Goal: Task Accomplishment & Management: Use online tool/utility

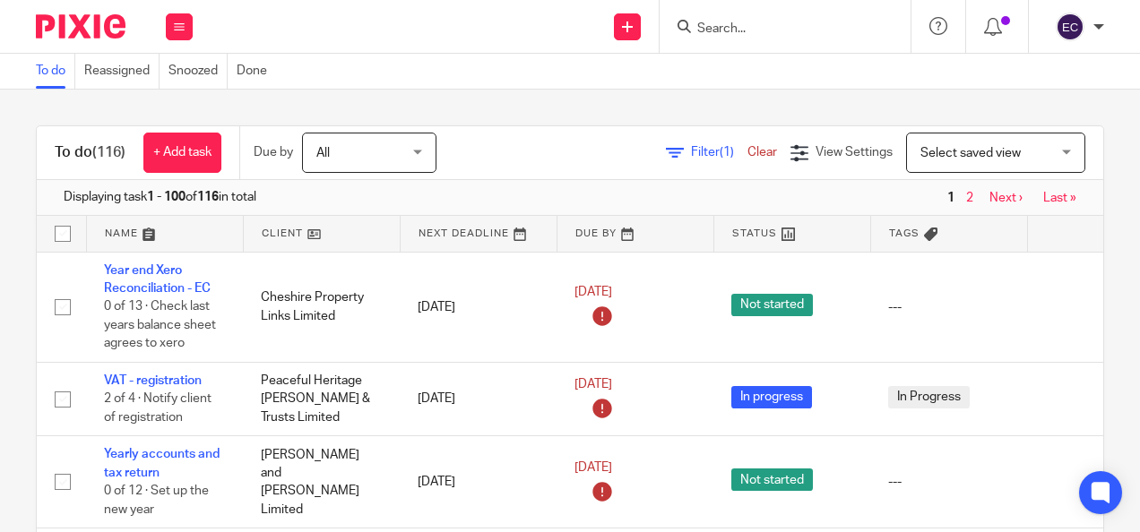
click at [730, 39] on div at bounding box center [784, 26] width 251 height 53
click at [727, 25] on input "Search" at bounding box center [775, 30] width 161 height 16
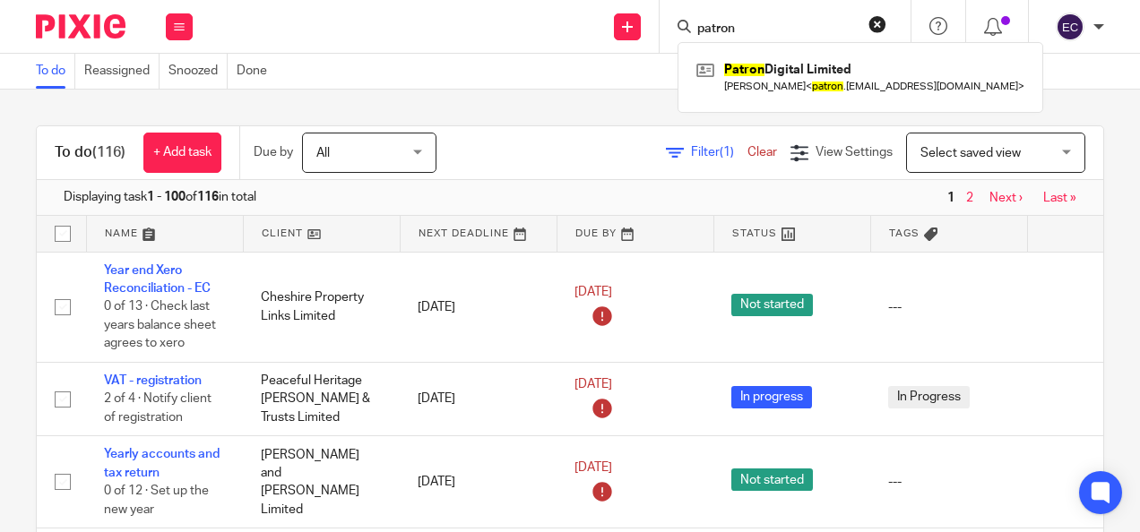
type input "patron"
click button "submit" at bounding box center [0, 0] width 0 height 0
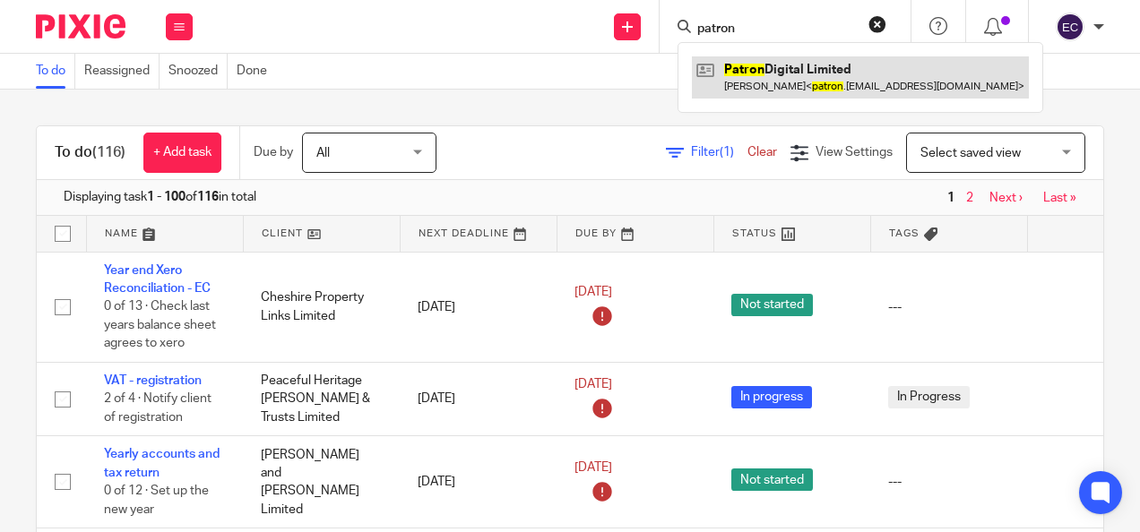
click at [787, 74] on link at bounding box center [860, 76] width 337 height 41
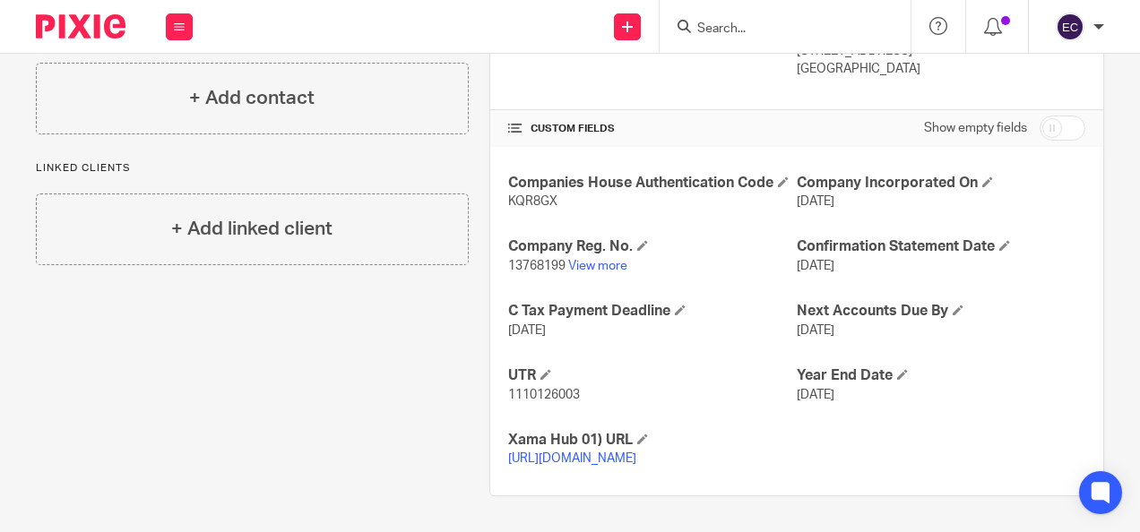
scroll to position [383, 0]
click at [550, 374] on h4 "UTR" at bounding box center [652, 375] width 288 height 19
click at [550, 389] on span "1110126003" at bounding box center [544, 395] width 72 height 13
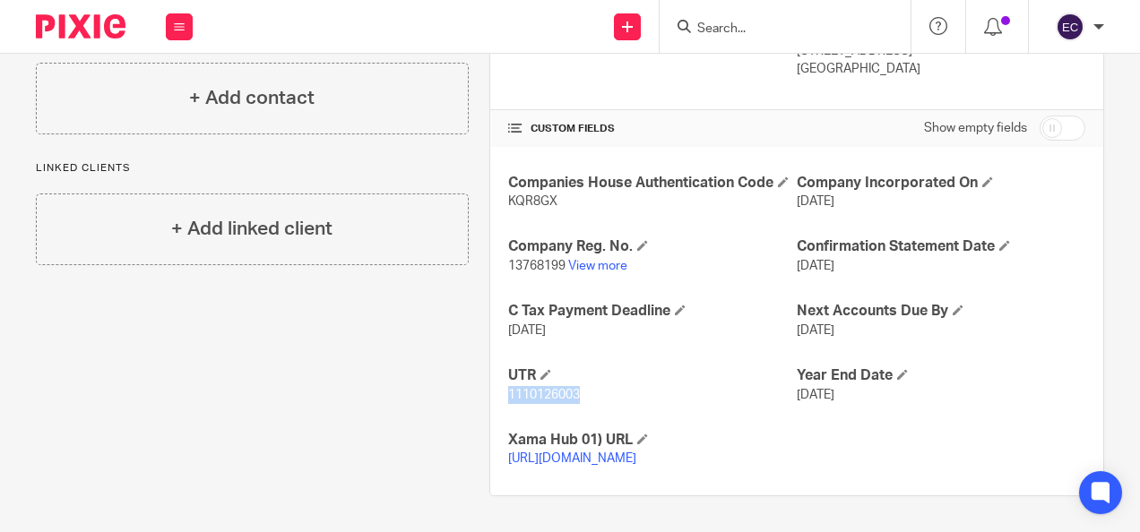
copy span "1110126003"
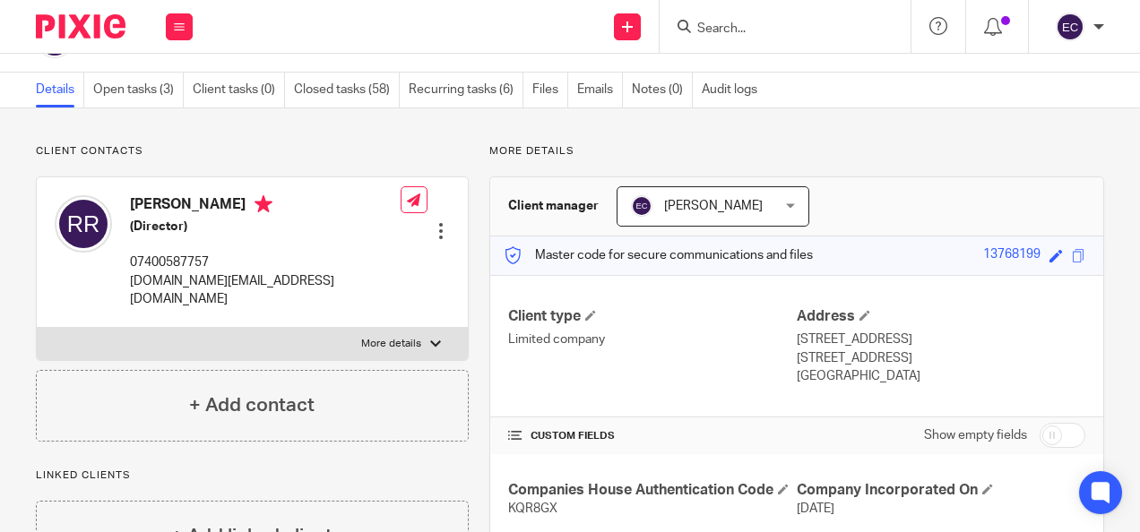
scroll to position [0, 0]
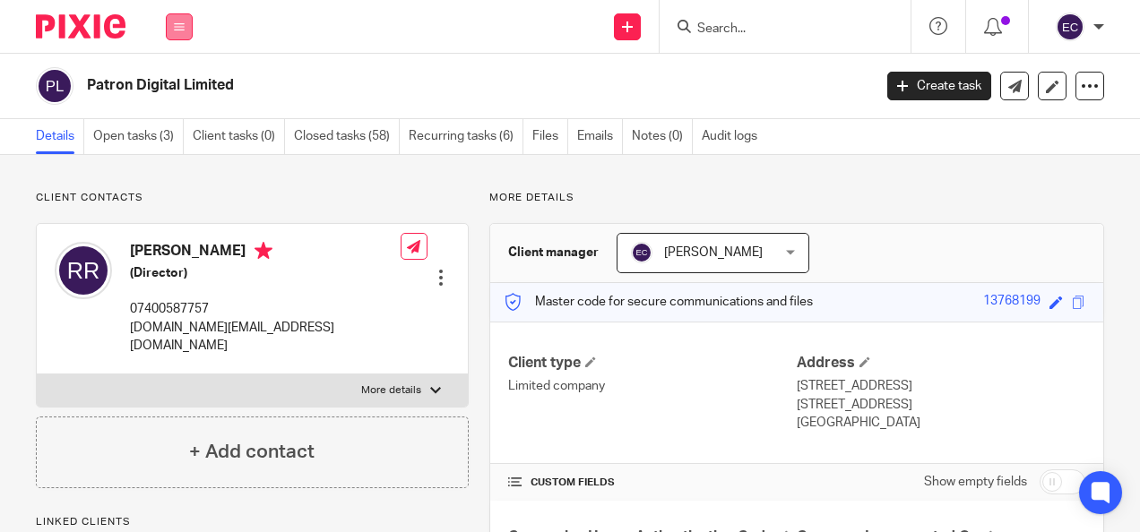
click at [183, 19] on button at bounding box center [179, 26] width 27 height 27
click at [168, 76] on li "Work" at bounding box center [178, 84] width 47 height 26
click at [178, 83] on link "Work" at bounding box center [169, 83] width 29 height 13
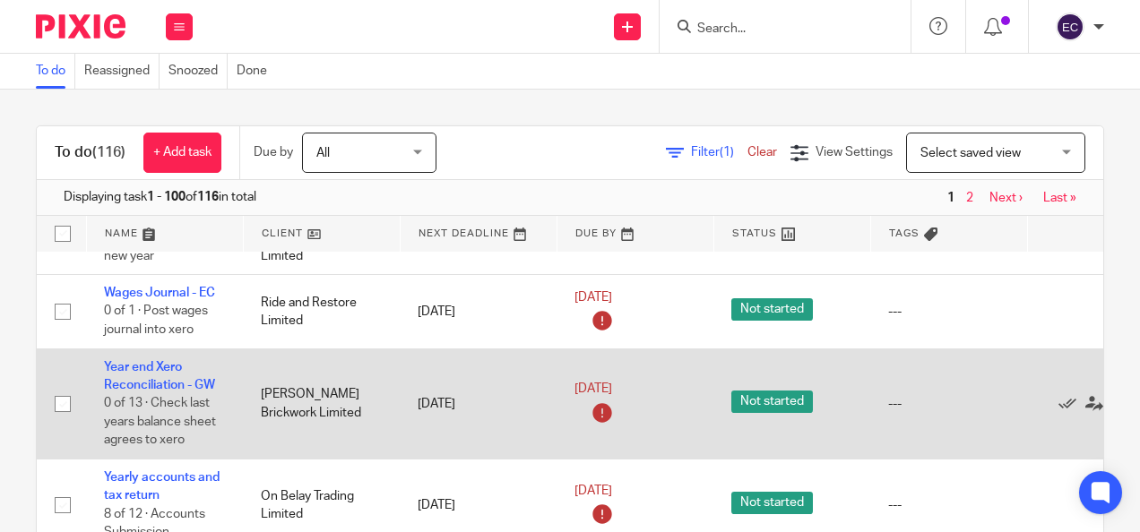
scroll to position [254, 121]
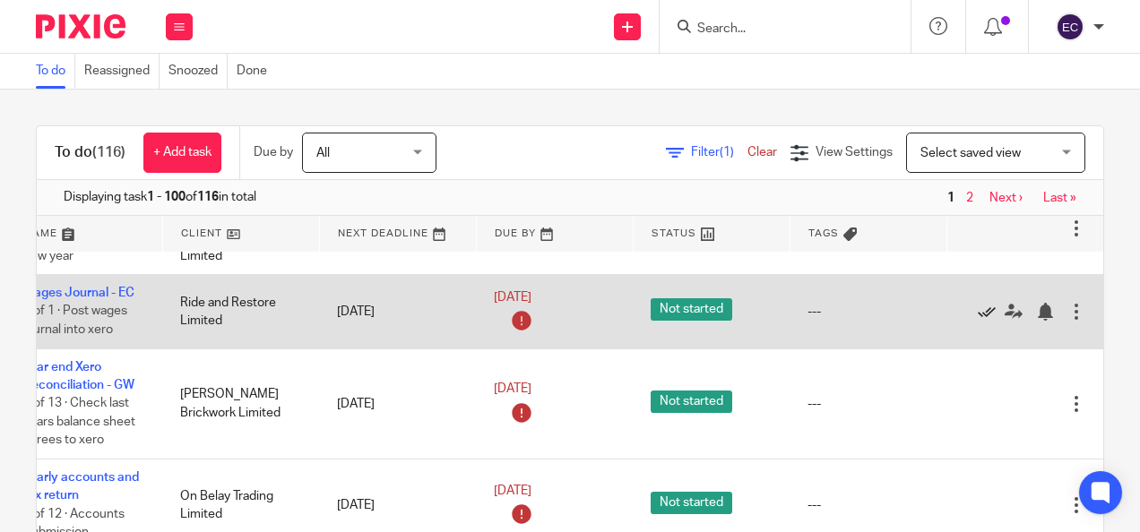
click at [977, 311] on icon at bounding box center [986, 312] width 18 height 18
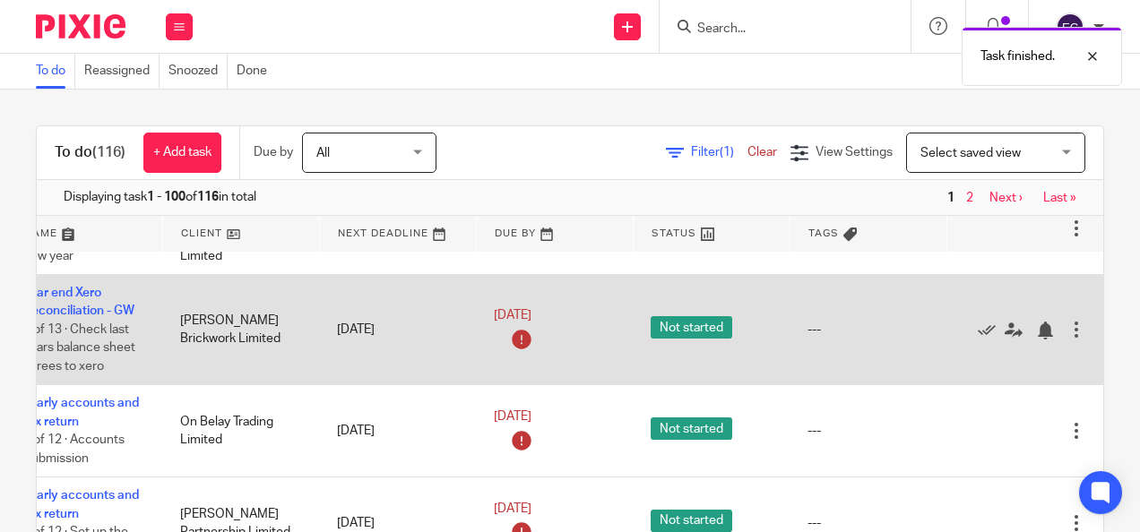
scroll to position [254, 0]
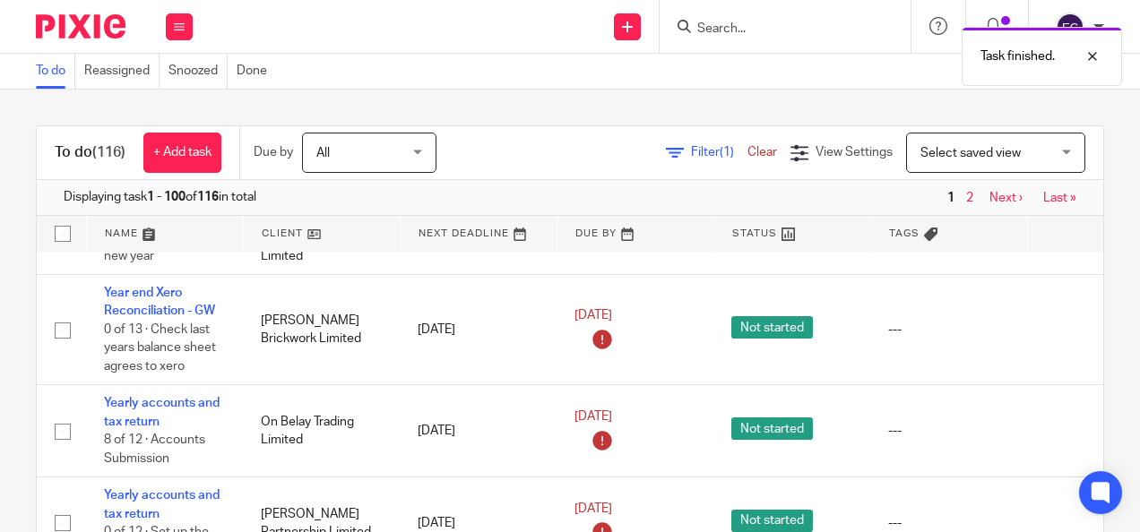
click at [754, 31] on div "Task finished." at bounding box center [846, 52] width 552 height 68
click at [721, 23] on div "Task finished." at bounding box center [846, 52] width 552 height 68
click at [710, 29] on div "Task finished." at bounding box center [846, 52] width 552 height 68
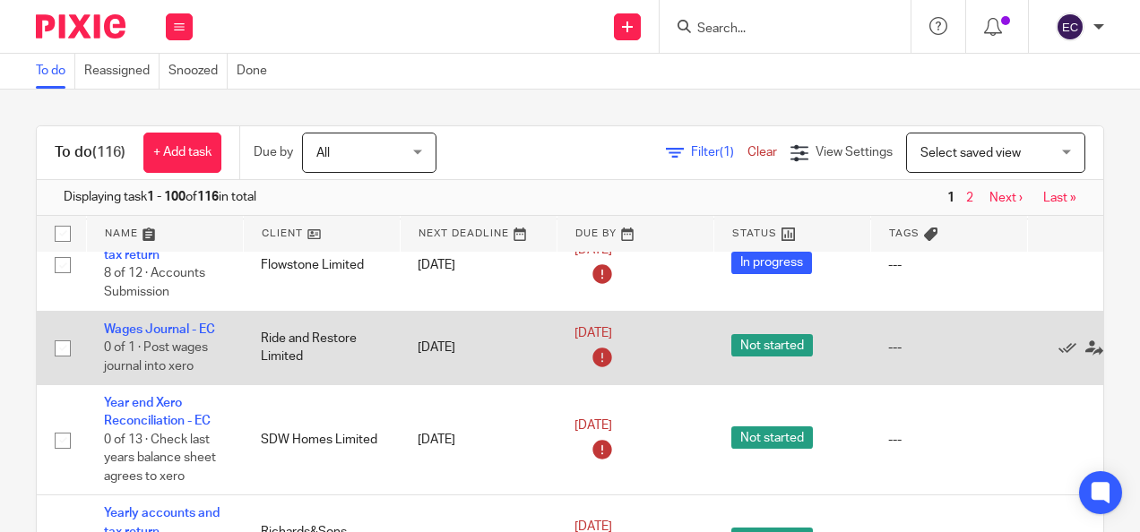
scroll to position [1359, 121]
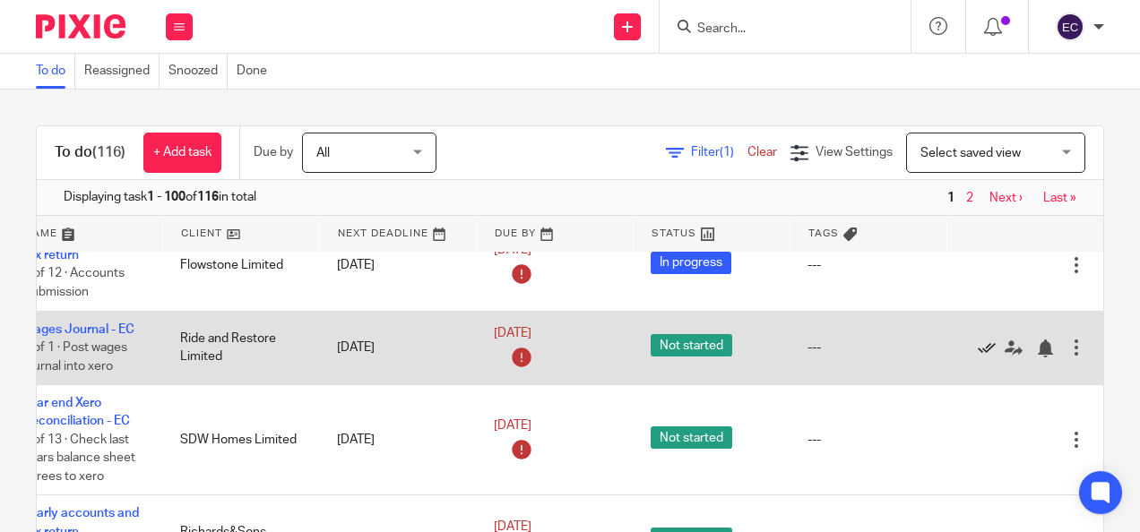
click at [977, 340] on icon at bounding box center [986, 349] width 18 height 18
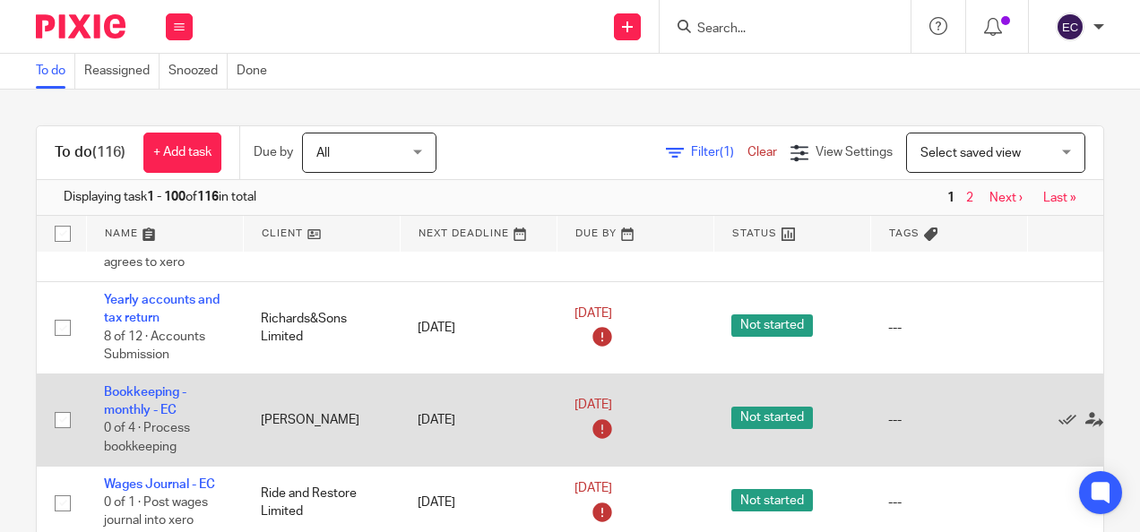
scroll to position [1499, 121]
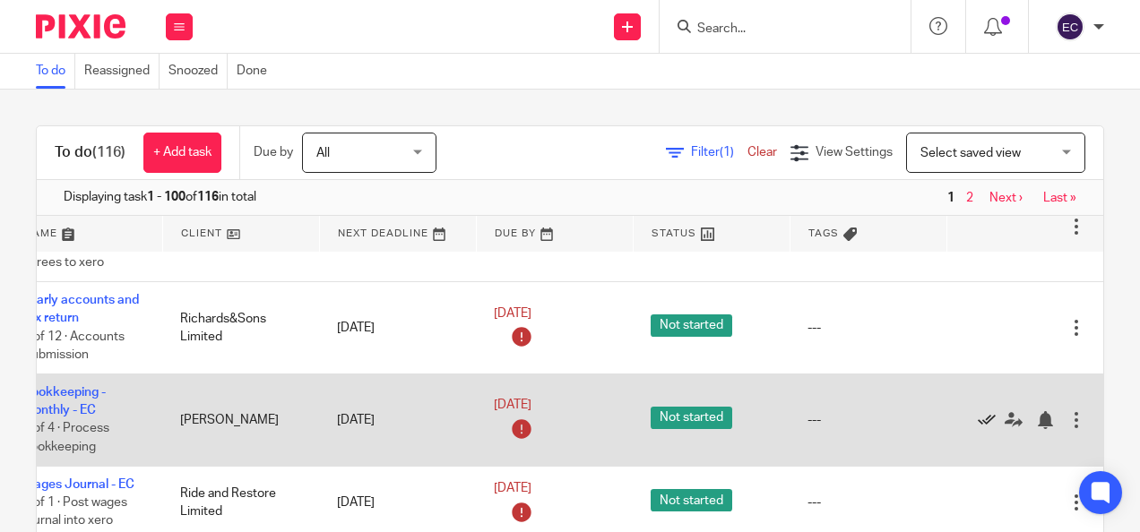
click at [977, 418] on icon at bounding box center [986, 420] width 18 height 18
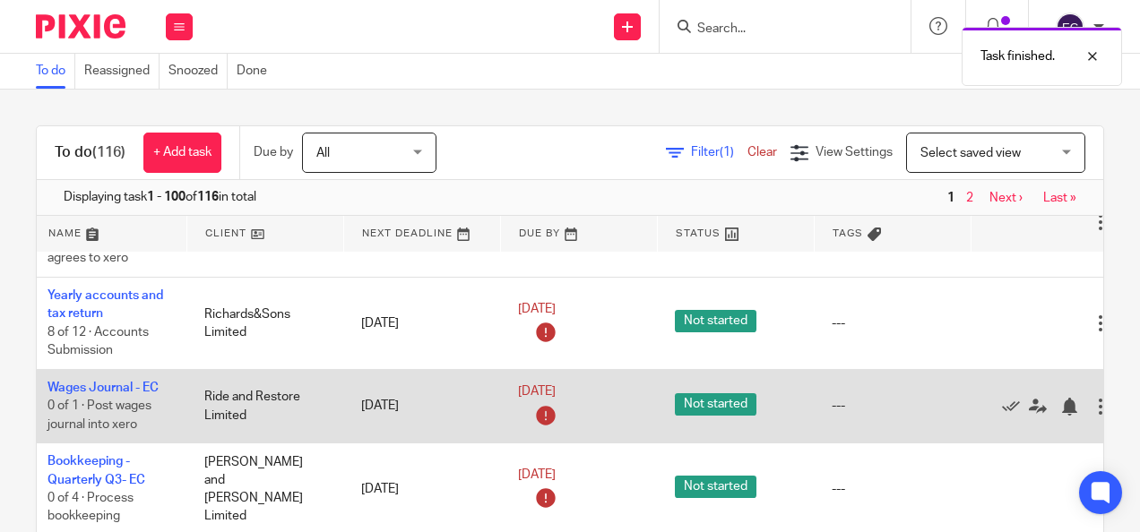
scroll to position [1503, 69]
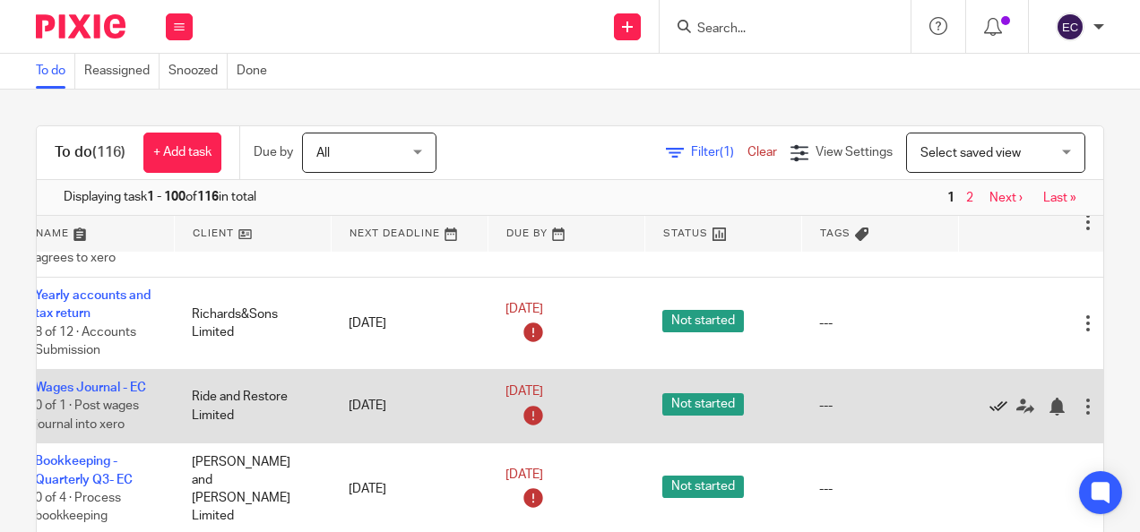
click at [1002, 405] on icon at bounding box center [998, 407] width 18 height 18
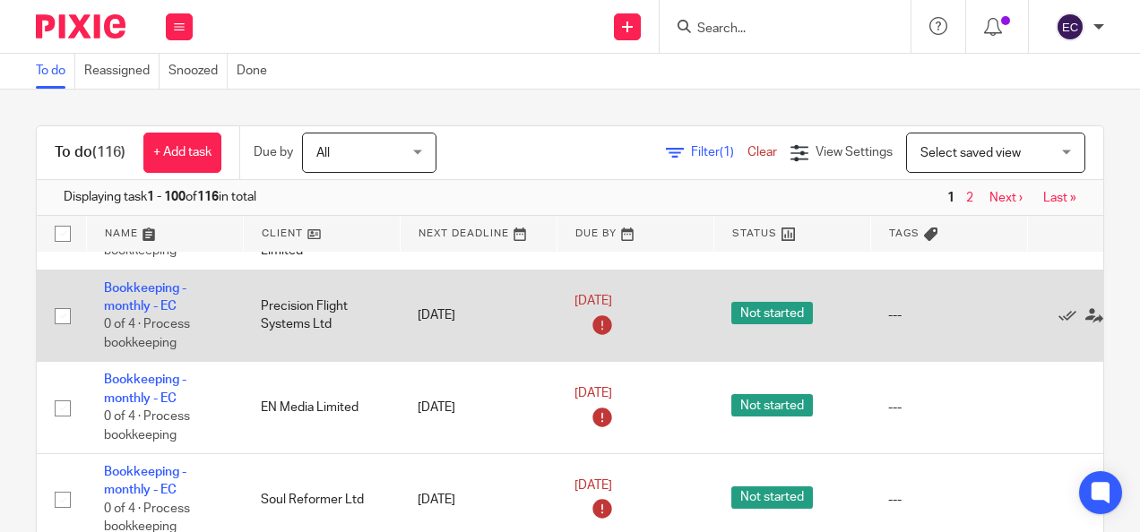
scroll to position [1695, 0]
